Goal: Transaction & Acquisition: Purchase product/service

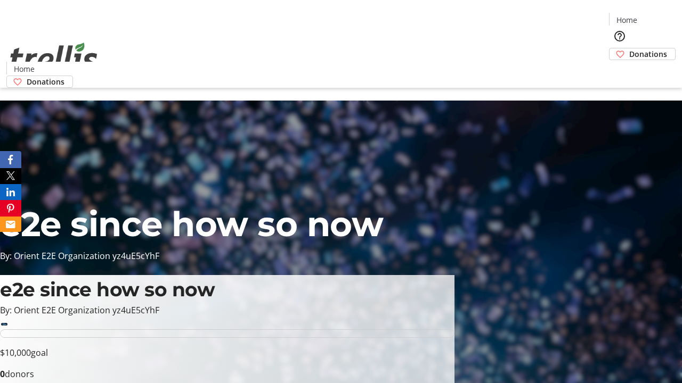
click at [629, 48] on span "Donations" at bounding box center [648, 53] width 38 height 11
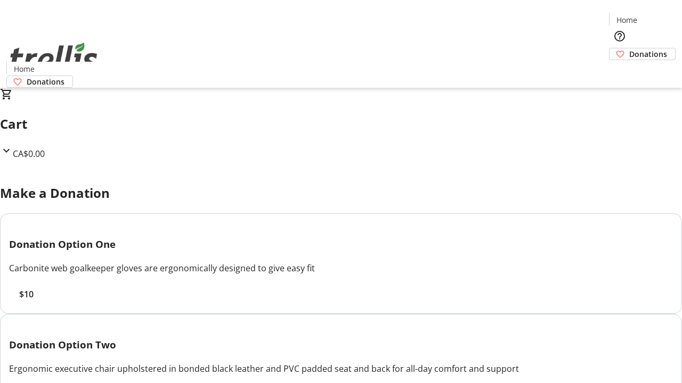
select select "CA"
